Goal: Information Seeking & Learning: Find specific fact

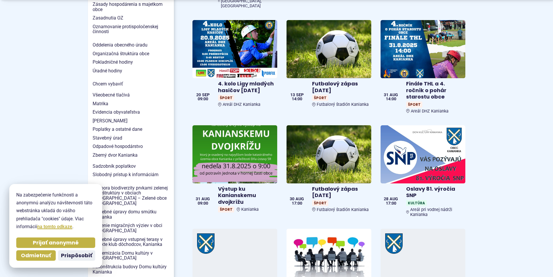
scroll to position [494, 0]
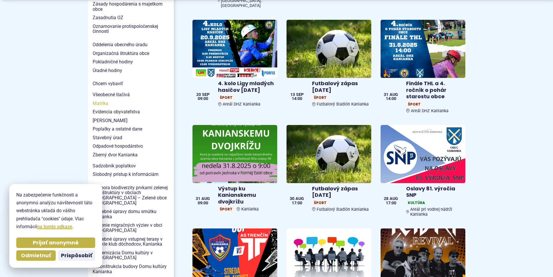
click at [103, 99] on span "Matrika" at bounding box center [131, 103] width 77 height 9
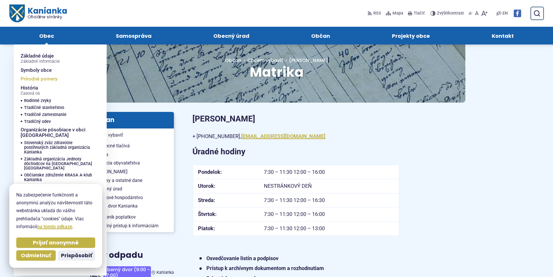
scroll to position [58, 0]
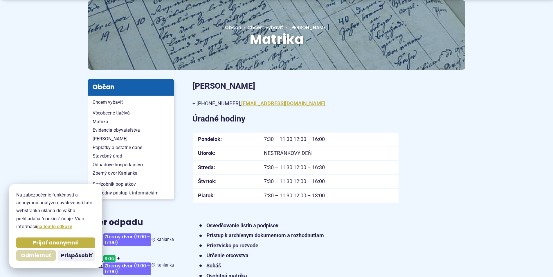
click at [32, 255] on span "Odmietnuť" at bounding box center [36, 255] width 30 height 7
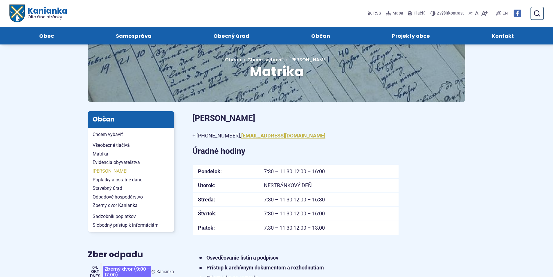
scroll to position [0, 0]
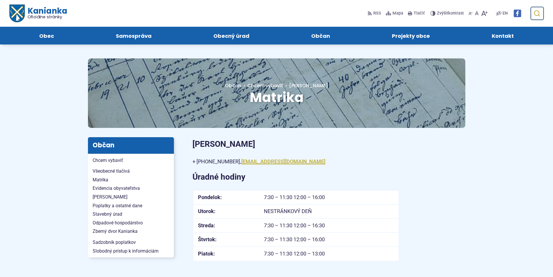
click at [537, 12] on icon "submit" at bounding box center [537, 13] width 7 height 7
type input "**********"
click at [537, 15] on use "submit" at bounding box center [537, 13] width 6 height 6
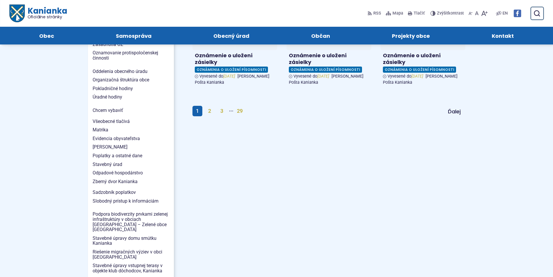
scroll to position [378, 0]
